Goal: Feedback & Contribution: Leave review/rating

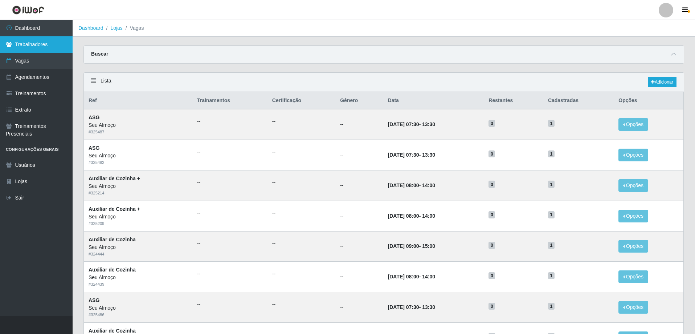
click at [46, 45] on link "Trabalhadores" at bounding box center [36, 44] width 73 height 16
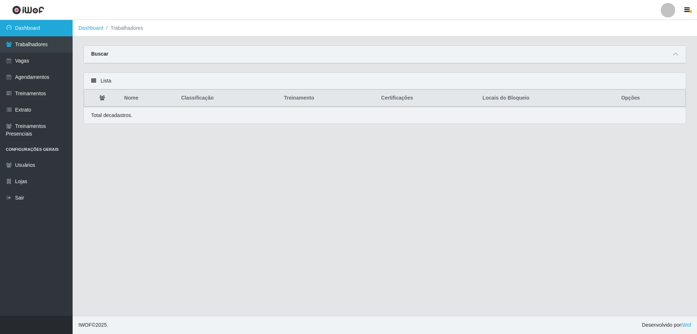
click at [36, 26] on link "Dashboard" at bounding box center [36, 28] width 73 height 16
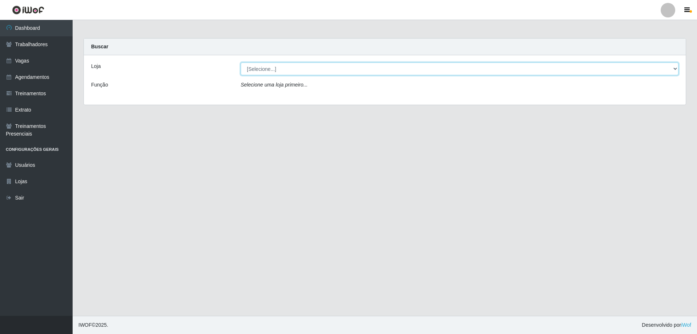
click at [532, 67] on select "[Selecione...] Seu Almoço" at bounding box center [460, 68] width 438 height 13
select select "431"
click at [241, 62] on select "[Selecione...] Seu Almoço" at bounding box center [460, 68] width 438 height 13
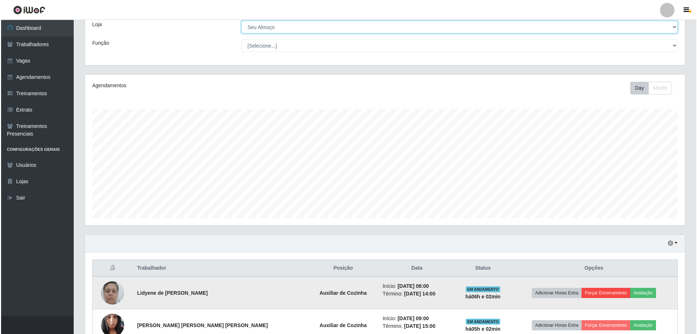
scroll to position [84, 0]
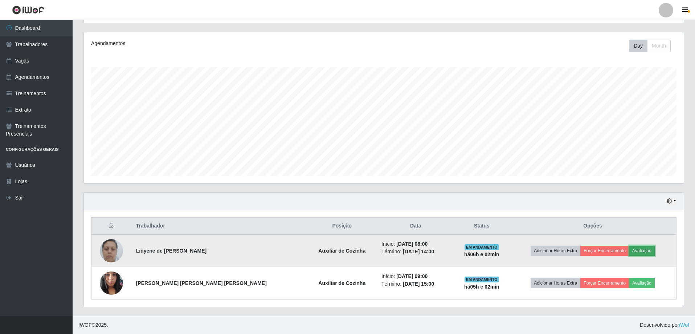
click at [636, 248] on button "Avaliação" at bounding box center [642, 250] width 26 height 10
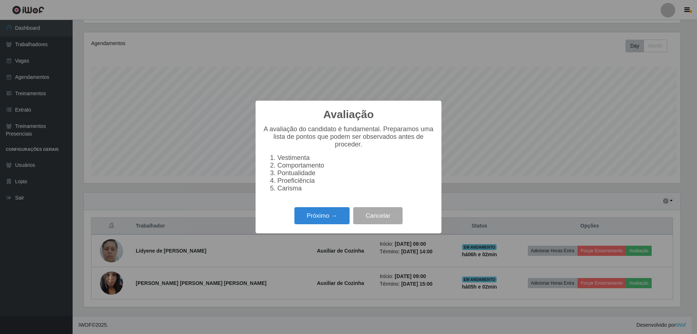
scroll to position [151, 596]
click at [337, 219] on button "Próximo →" at bounding box center [321, 215] width 55 height 17
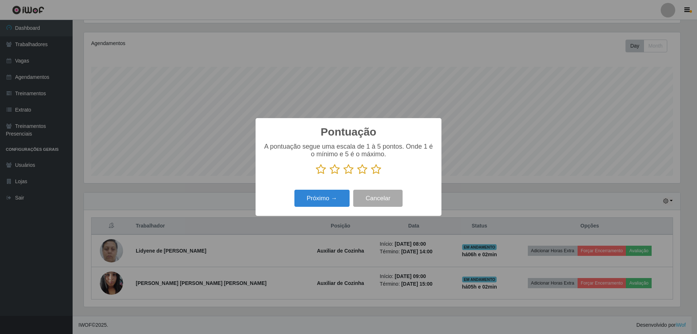
click at [377, 166] on icon at bounding box center [376, 169] width 10 height 11
click at [371, 175] on input "radio" at bounding box center [371, 175] width 0 height 0
click at [339, 195] on button "Próximo →" at bounding box center [321, 197] width 55 height 17
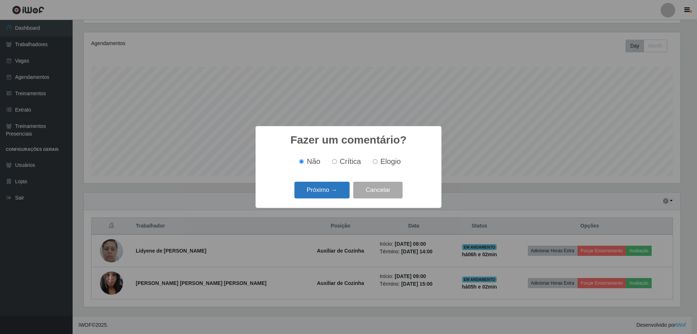
click at [335, 190] on button "Próximo →" at bounding box center [321, 189] width 55 height 17
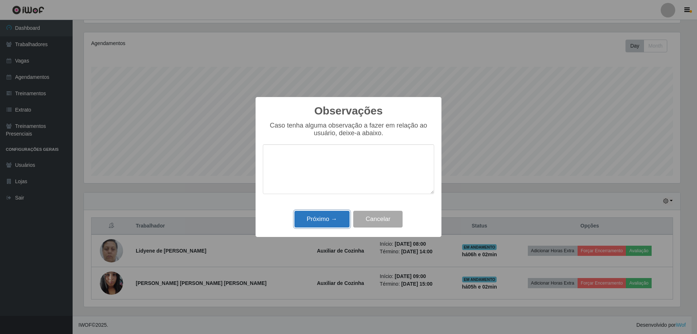
click at [340, 219] on button "Próximo →" at bounding box center [321, 219] width 55 height 17
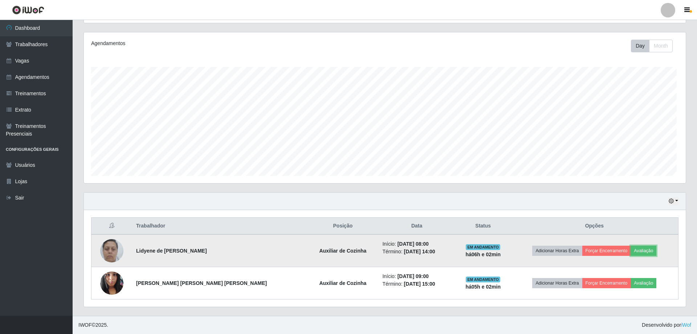
scroll to position [151, 600]
click at [591, 248] on button "Forçar Encerramento" at bounding box center [604, 250] width 49 height 10
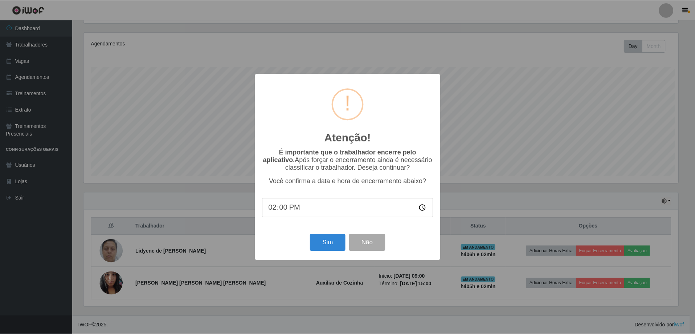
scroll to position [151, 596]
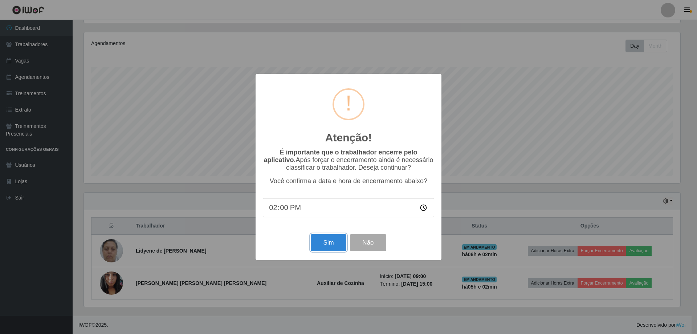
click at [323, 241] on button "Sim" at bounding box center [328, 242] width 35 height 17
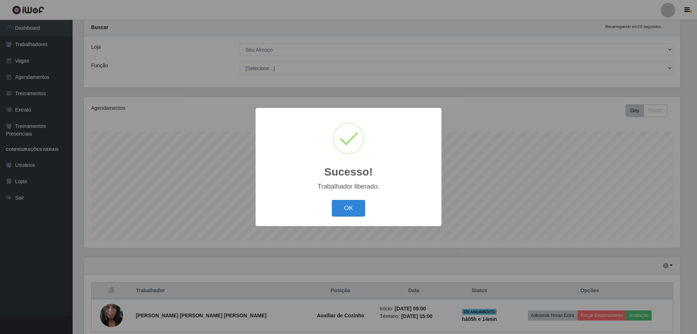
drag, startPoint x: 336, startPoint y: 208, endPoint x: 325, endPoint y: 213, distance: 11.7
click at [336, 208] on button "OK" at bounding box center [349, 208] width 34 height 17
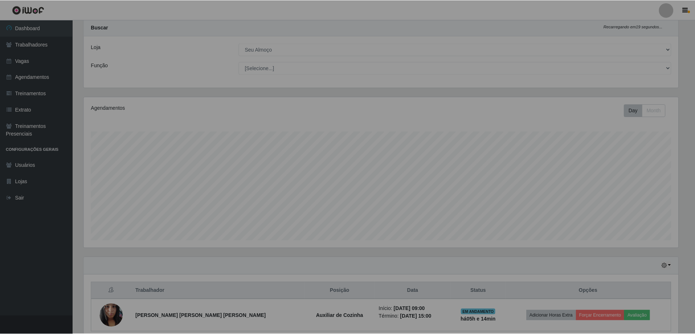
scroll to position [151, 600]
